Goal: Register for event/course

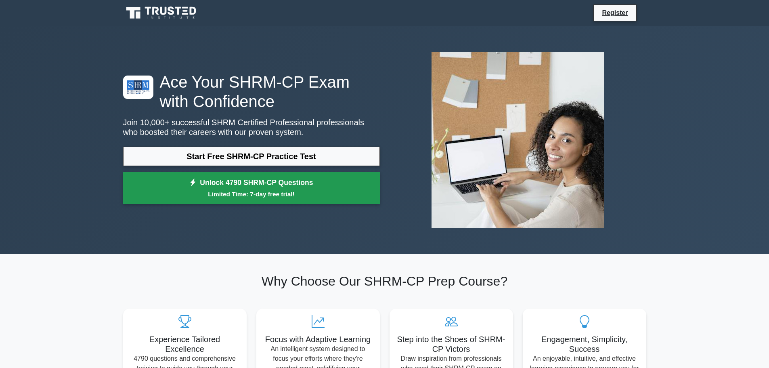
click at [251, 192] on small "Limited Time: 7-day free trial!" at bounding box center [251, 193] width 237 height 9
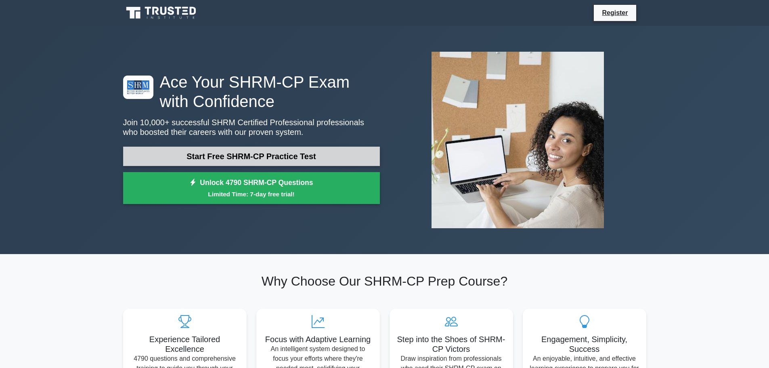
click at [239, 161] on link "Start Free SHRM-CP Practice Test" at bounding box center [251, 156] width 257 height 19
